Goal: Contribute content: Add original content to the website for others to see

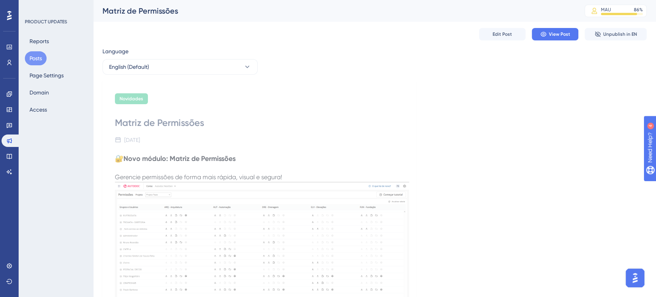
click at [37, 59] on button "Posts" at bounding box center [36, 58] width 22 height 14
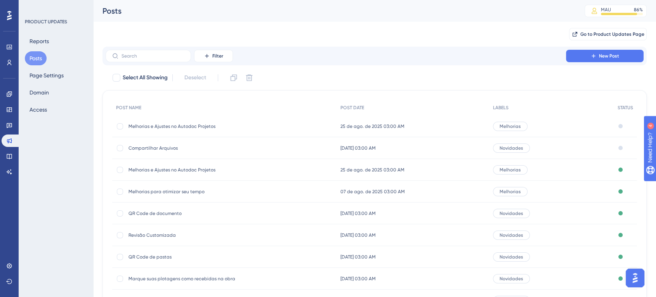
click at [157, 147] on span "Compartilhar Arquivos" at bounding box center [191, 148] width 124 height 6
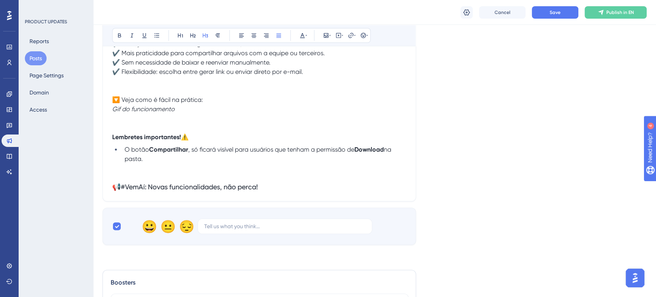
scroll to position [345, 0]
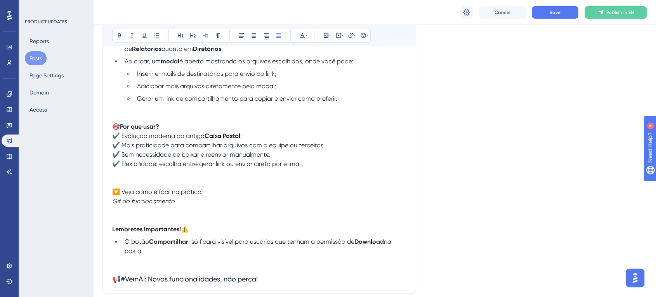
click at [237, 175] on p at bounding box center [259, 173] width 294 height 9
click at [208, 204] on p "🔽 Veja como é fácil na prática: Gif do funcionamento" at bounding box center [259, 196] width 294 height 19
click at [328, 37] on icon at bounding box center [326, 35] width 5 height 5
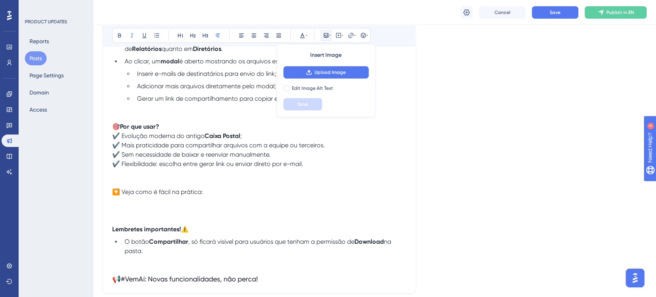
click at [424, 93] on div "Language English (Default) Upload Cover Image Suggested image width 808 px Comp…" at bounding box center [375, 21] width 545 height 632
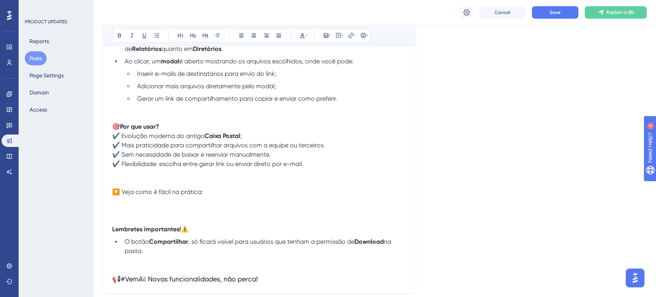
click at [143, 204] on p "🔽 Veja como é fácil na prática:" at bounding box center [259, 196] width 294 height 19
click at [328, 35] on icon at bounding box center [326, 35] width 5 height 5
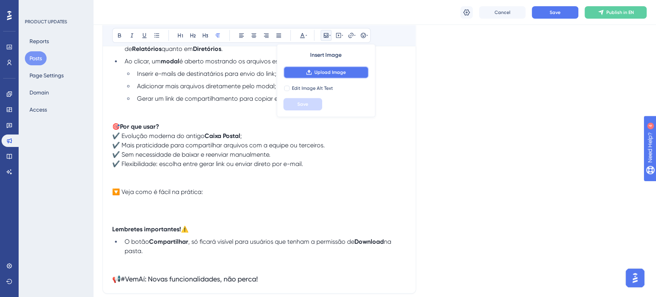
click at [329, 70] on span "Upload Image" at bounding box center [330, 72] width 31 height 6
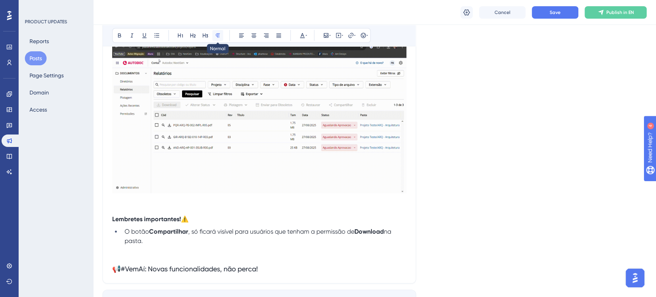
scroll to position [518, 0]
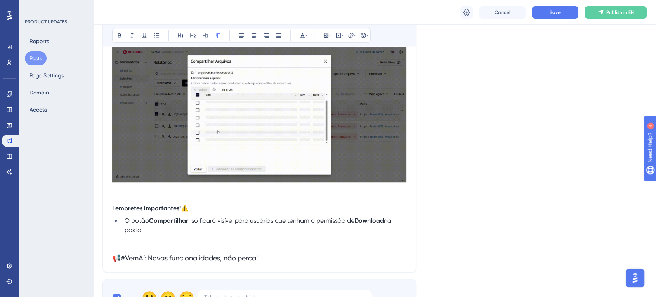
click at [151, 189] on p at bounding box center [259, 189] width 294 height 9
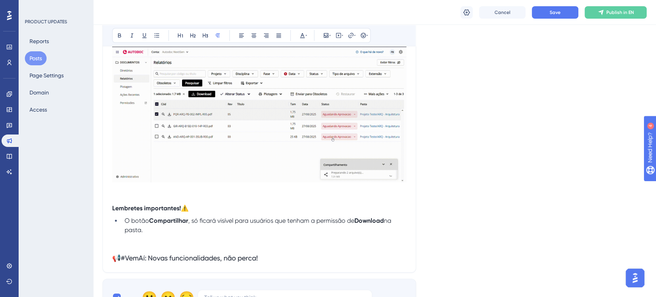
click at [364, 128] on img at bounding box center [259, 103] width 294 height 158
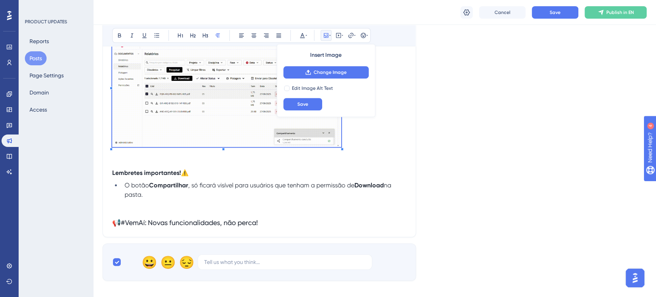
click at [343, 141] on p "🔽 Veja como é fácil na prática:" at bounding box center [259, 81] width 294 height 135
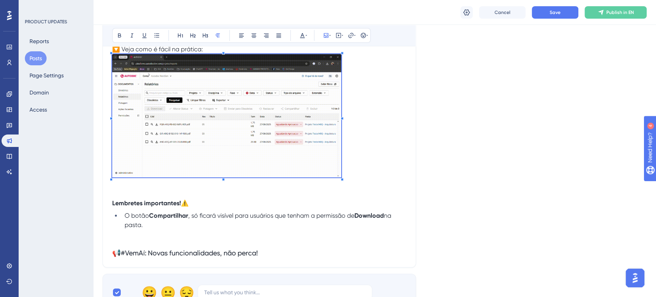
scroll to position [432, 0]
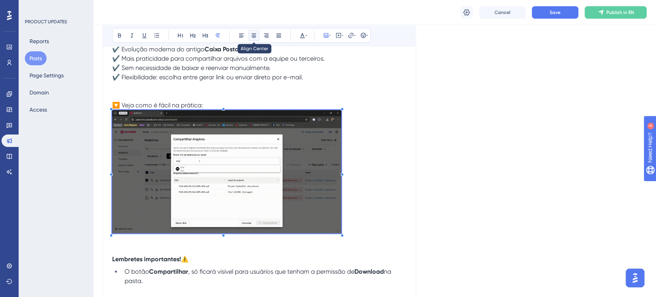
click at [252, 37] on icon at bounding box center [254, 35] width 6 height 6
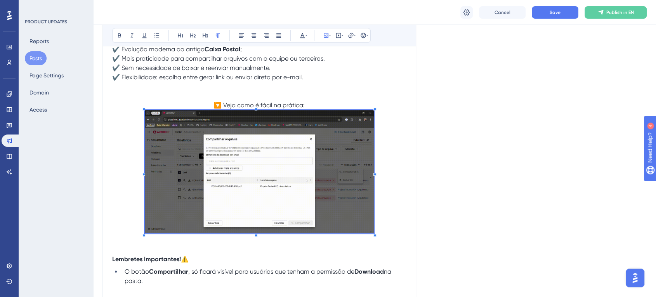
click at [385, 241] on p at bounding box center [259, 240] width 294 height 9
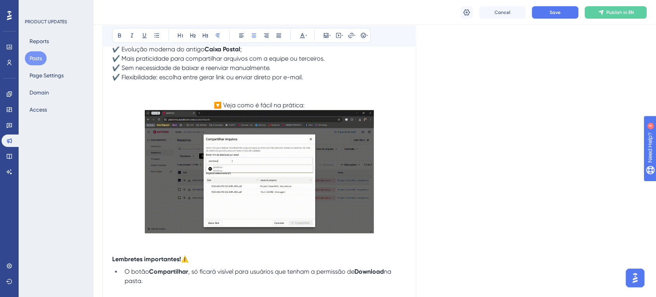
click at [390, 228] on p "🔽 Veja como é fácil na prática:" at bounding box center [259, 168] width 294 height 135
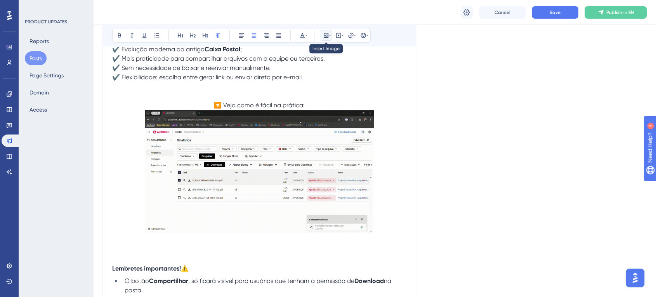
click at [325, 34] on icon at bounding box center [326, 35] width 6 height 6
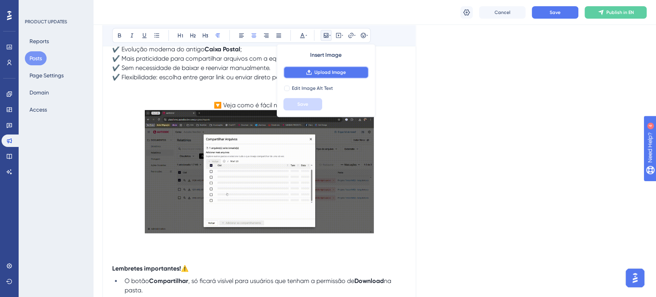
click at [334, 71] on span "Upload Image" at bounding box center [330, 72] width 31 height 6
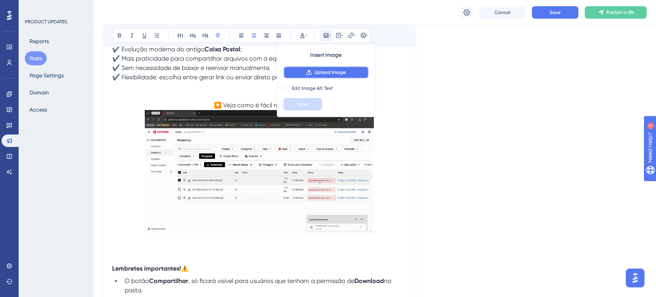
click at [327, 72] on span "Upload Image" at bounding box center [330, 72] width 31 height 6
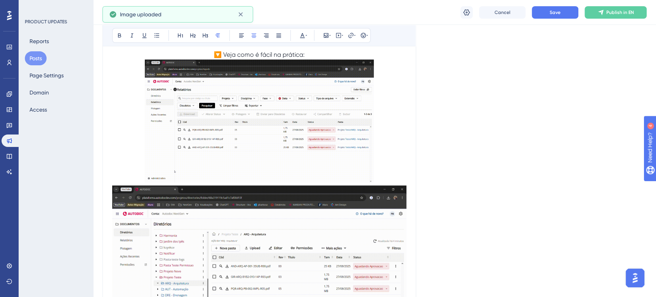
scroll to position [561, 0]
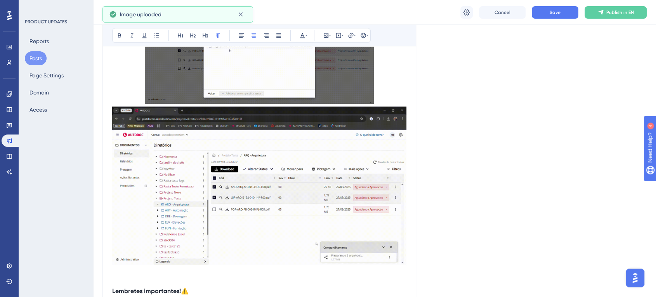
click at [356, 182] on img at bounding box center [259, 185] width 294 height 158
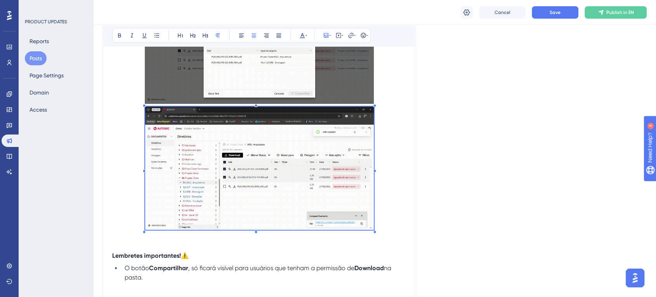
click at [341, 193] on span at bounding box center [259, 169] width 229 height 126
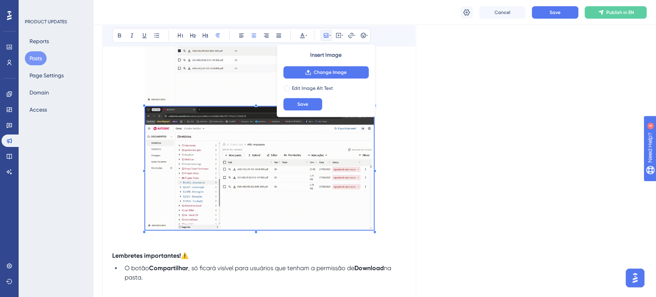
click at [403, 189] on p at bounding box center [259, 169] width 294 height 126
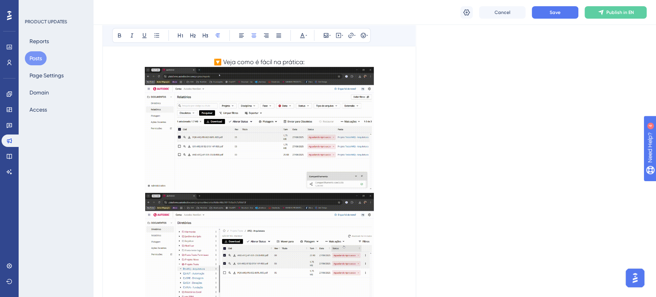
scroll to position [432, 0]
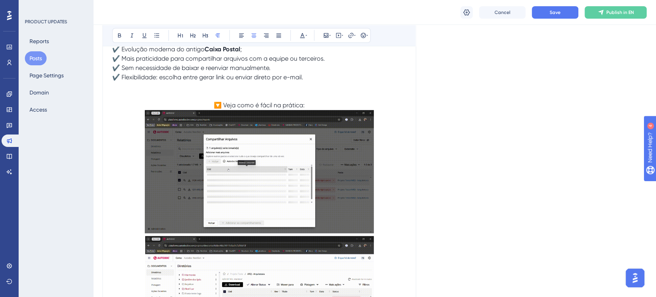
click at [313, 108] on p "🔽 Veja como é fácil na prática:" at bounding box center [259, 168] width 294 height 135
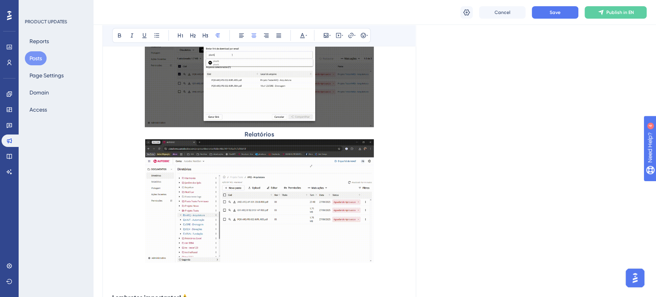
scroll to position [553, 0]
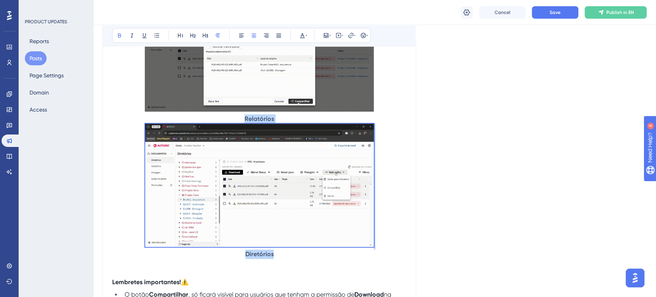
drag, startPoint x: 283, startPoint y: 257, endPoint x: 241, endPoint y: 91, distance: 171.1
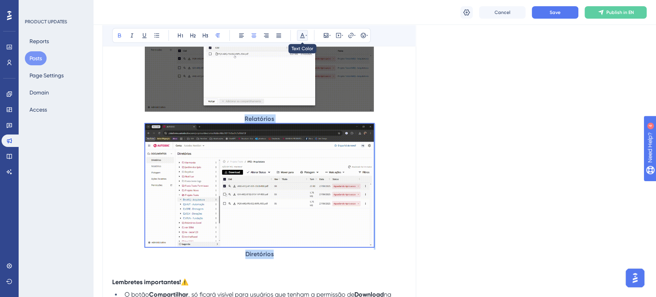
click at [305, 35] on icon at bounding box center [302, 35] width 6 height 6
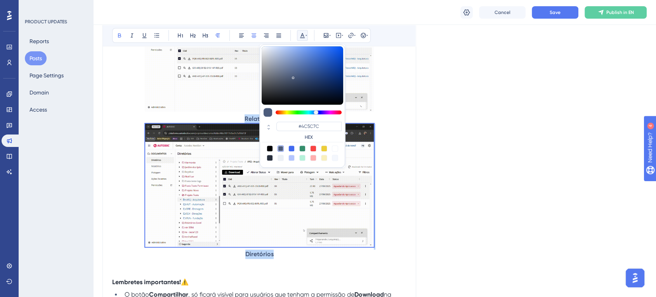
click at [270, 157] on div at bounding box center [270, 158] width 6 height 6
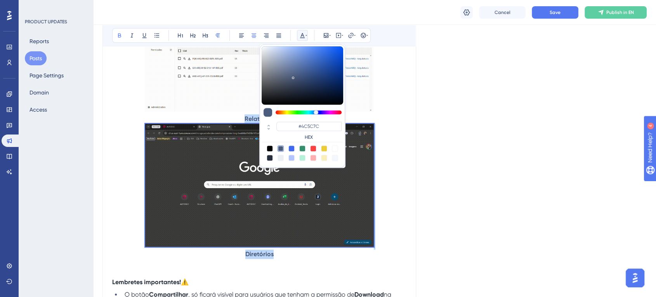
type input "#29303D"
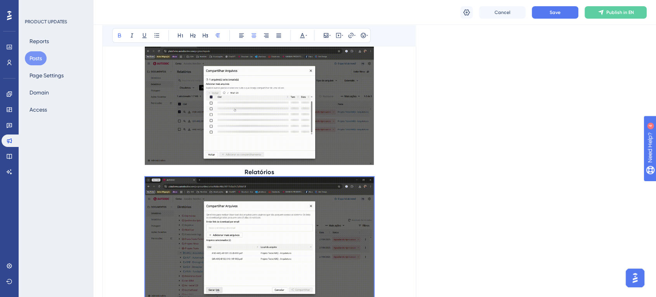
scroll to position [604, 0]
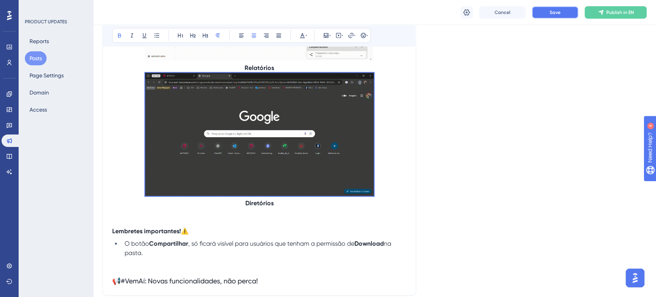
click at [549, 12] on button "Save" at bounding box center [555, 12] width 47 height 12
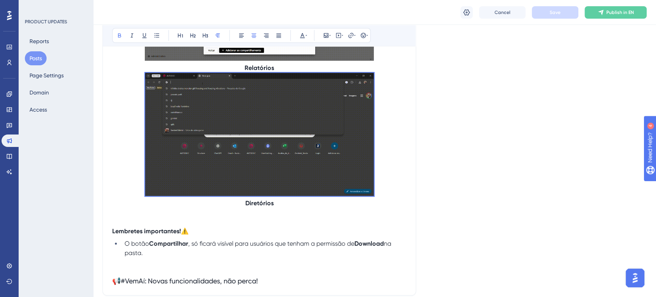
click at [395, 147] on p at bounding box center [259, 136] width 294 height 126
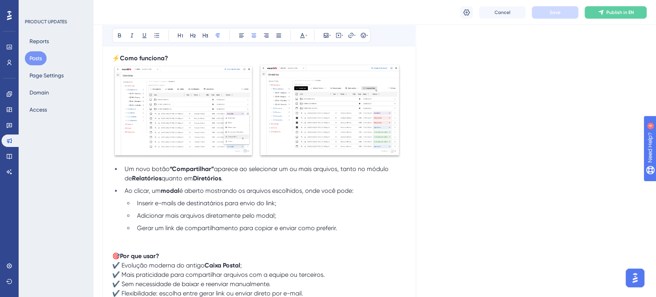
scroll to position [0, 0]
